Goal: Task Accomplishment & Management: Use online tool/utility

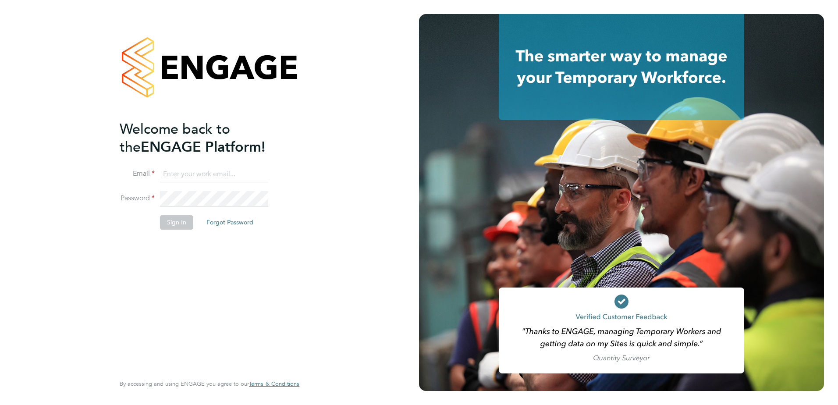
type input "[PERSON_NAME][EMAIL_ADDRESS][PERSON_NAME][DOMAIN_NAME]"
click at [181, 221] on button "Sign In" at bounding box center [176, 222] width 33 height 14
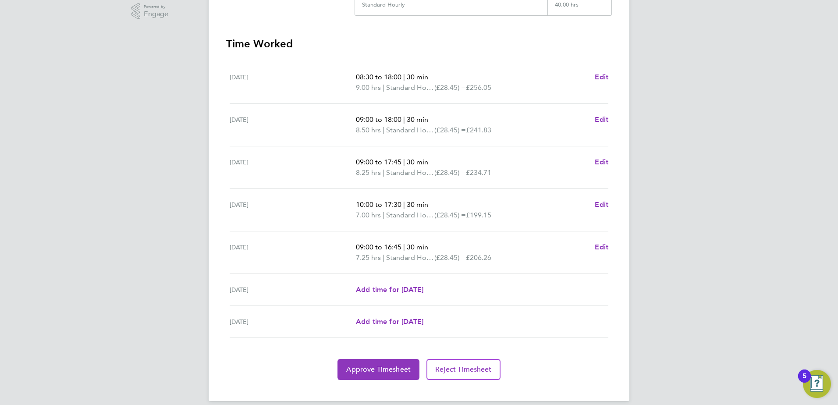
scroll to position [235, 0]
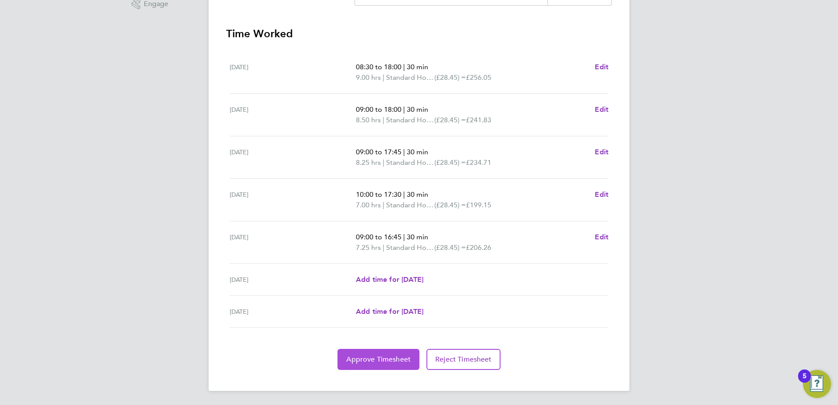
click at [371, 361] on span "Approve Timesheet" at bounding box center [378, 359] width 64 height 9
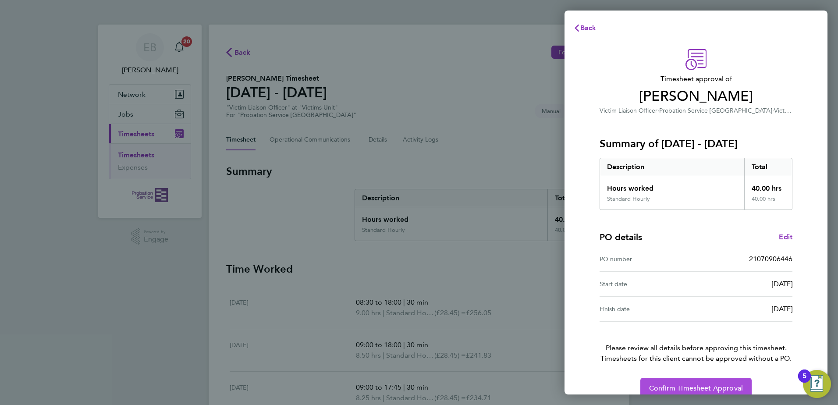
click at [677, 387] on span "Confirm Timesheet Approval" at bounding box center [696, 388] width 94 height 9
